Goal: Contribute content

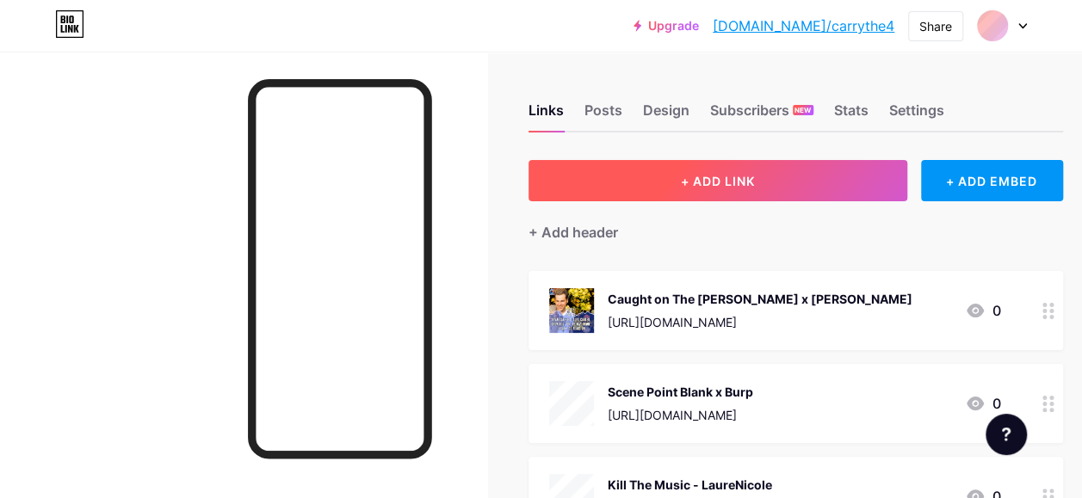
click at [712, 174] on span "+ ADD LINK" at bounding box center [718, 181] width 74 height 15
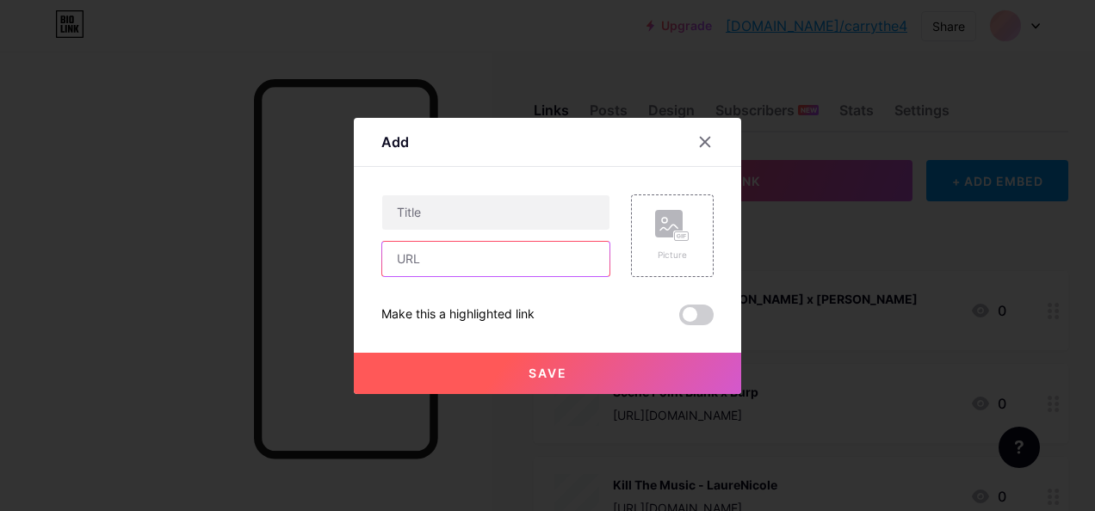
click at [461, 263] on input "text" at bounding box center [495, 259] width 227 height 34
paste input "[URL][DOMAIN_NAME][DEMOGRAPHIC_DATA]"
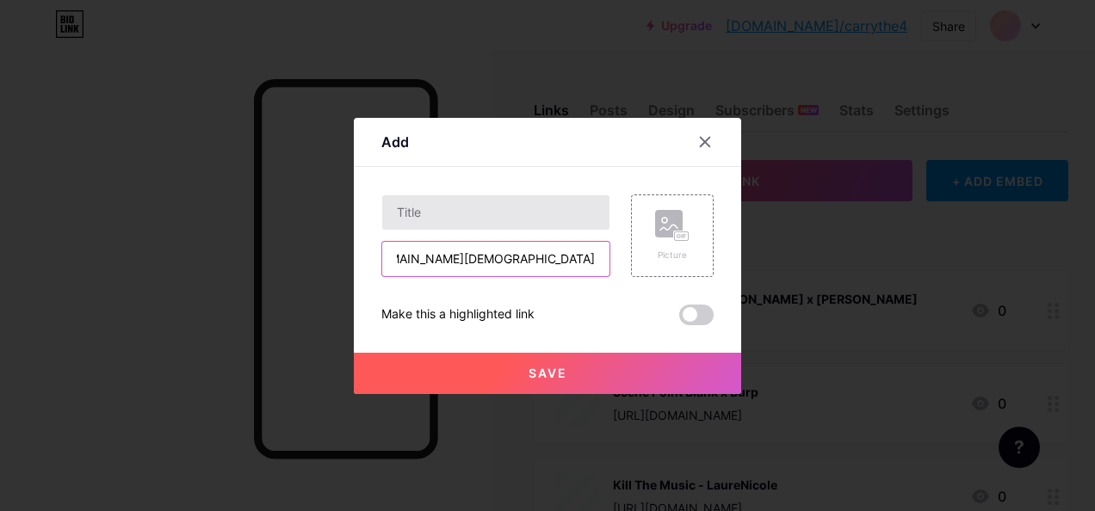
type input "[URL][DOMAIN_NAME][DEMOGRAPHIC_DATA]"
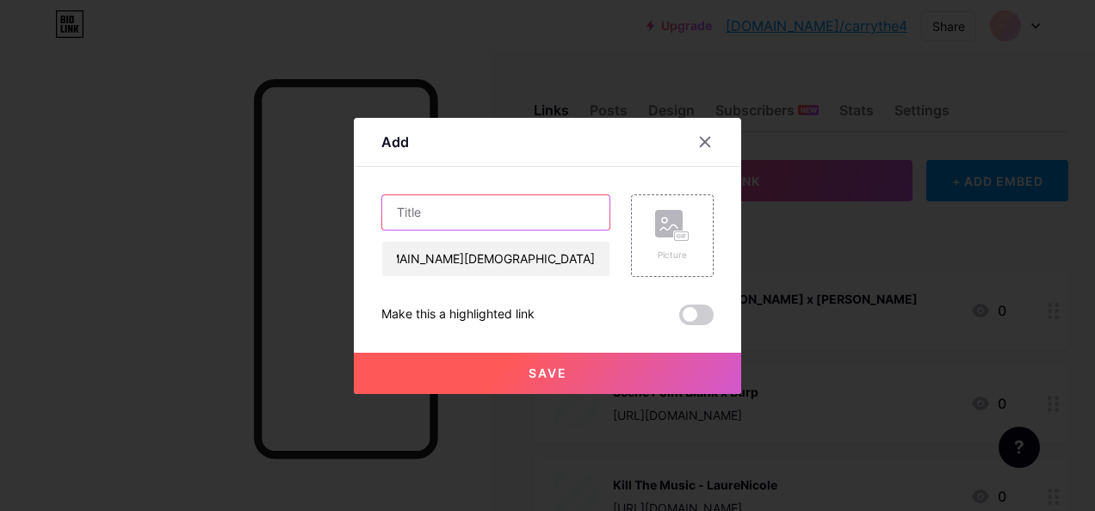
click at [417, 213] on input "text" at bounding box center [495, 212] width 227 height 34
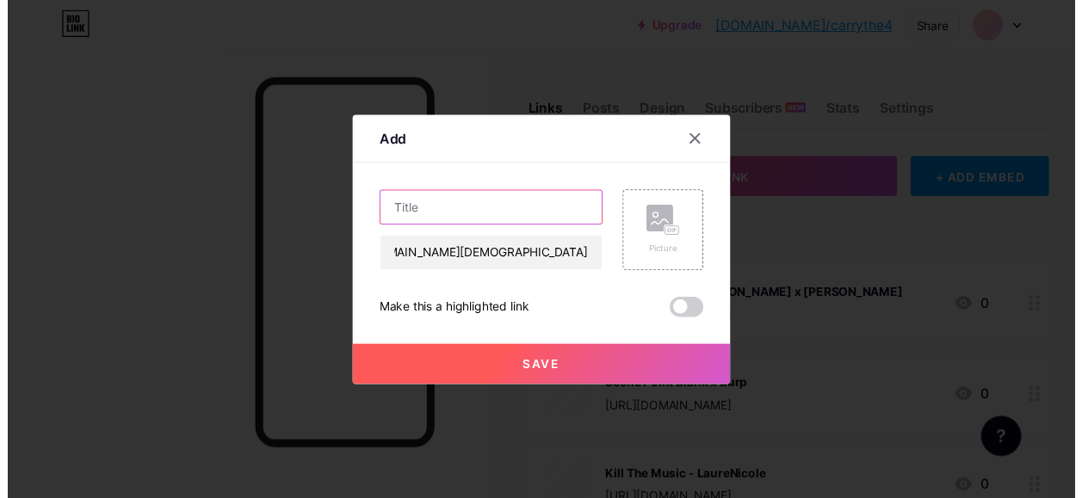
scroll to position [0, 0]
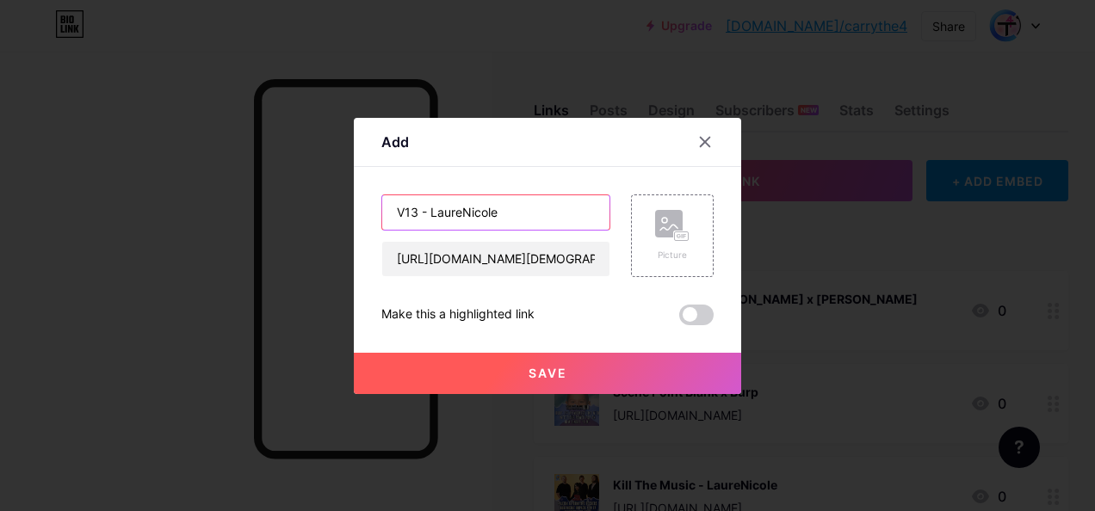
type input "V13 - LaureNicole"
click at [711, 222] on div "Add Content YouTube Play YouTube video without leaving your page. ADD Vimeo Pla…" at bounding box center [547, 256] width 387 height 276
click at [631, 228] on div "Picture" at bounding box center [672, 236] width 83 height 83
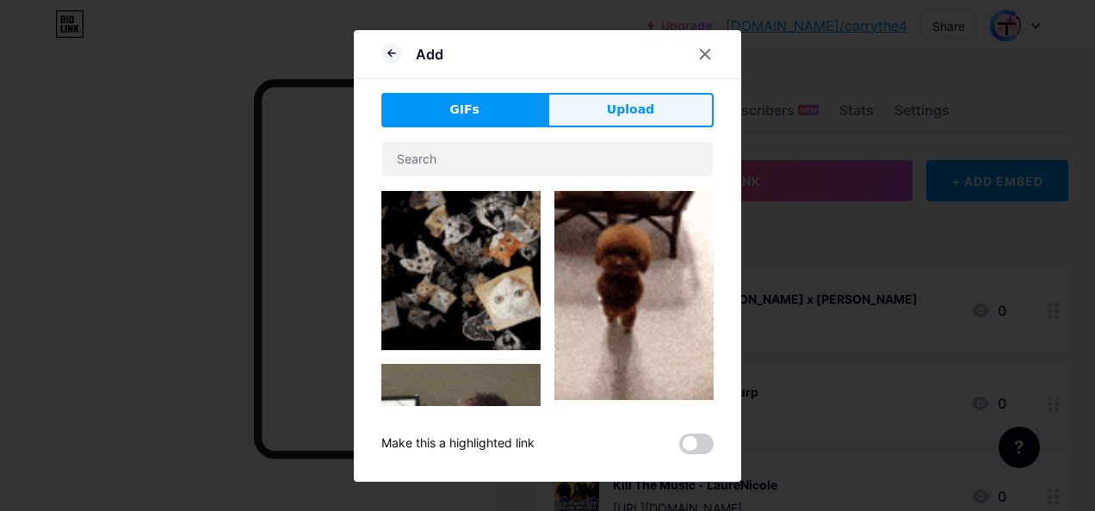
click at [647, 110] on button "Upload" at bounding box center [630, 110] width 166 height 34
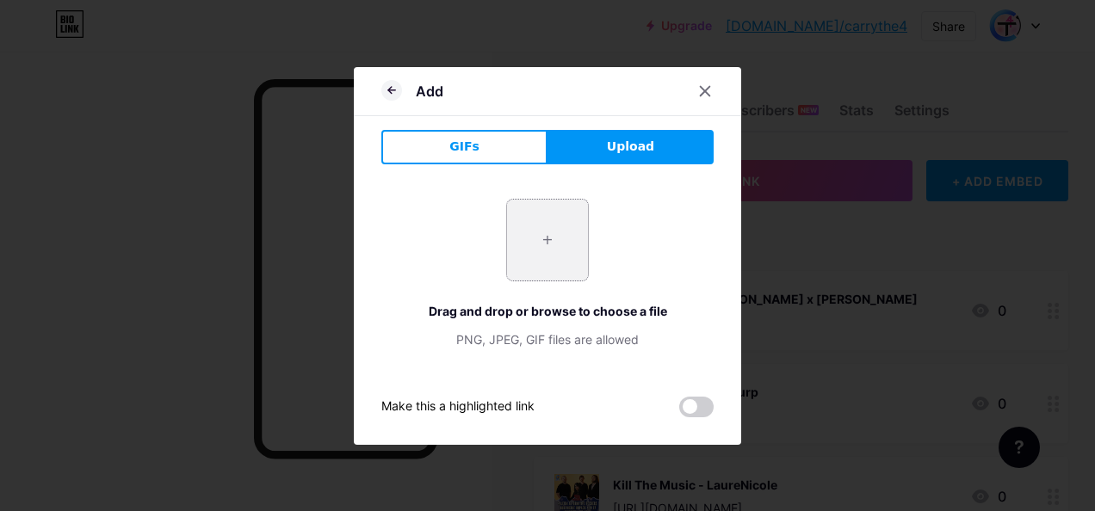
click at [535, 255] on input "file" at bounding box center [547, 240] width 81 height 81
type input "C:\fakepath\lnv13.jpg"
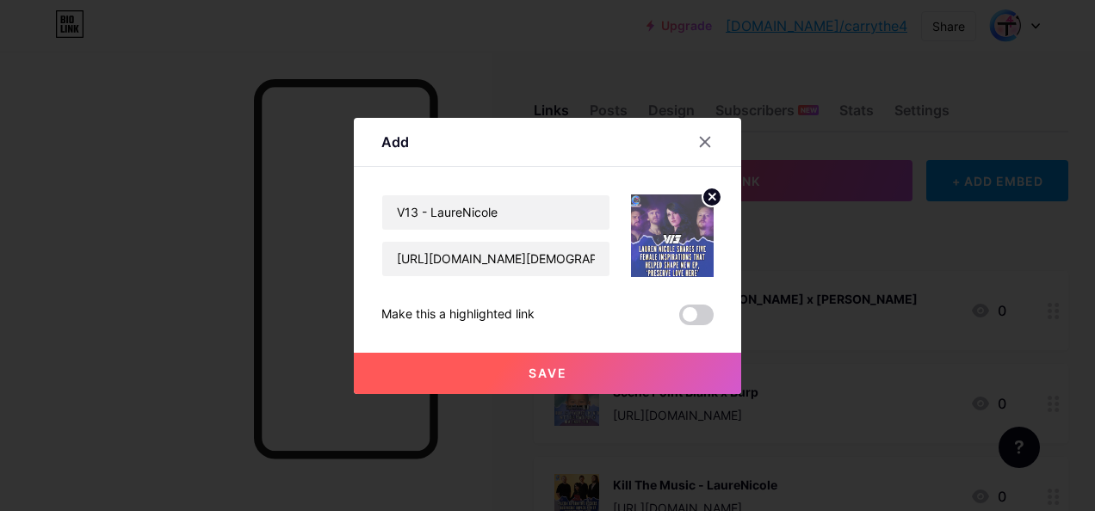
click at [608, 376] on button "Save" at bounding box center [547, 373] width 387 height 41
